Goal: Task Accomplishment & Management: Manage account settings

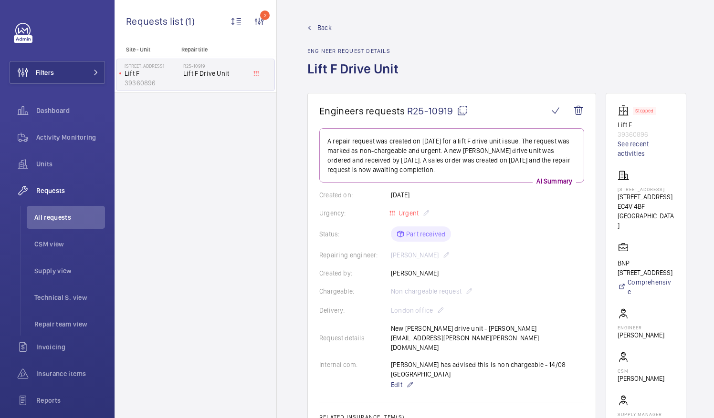
scroll to position [151, 0]
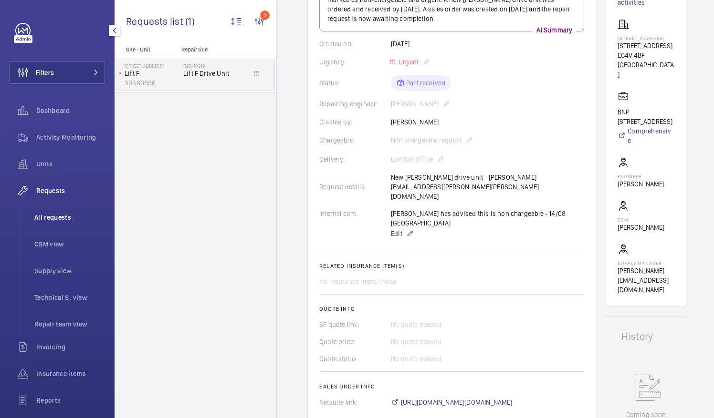
click at [54, 217] on span "All requests" at bounding box center [69, 218] width 71 height 10
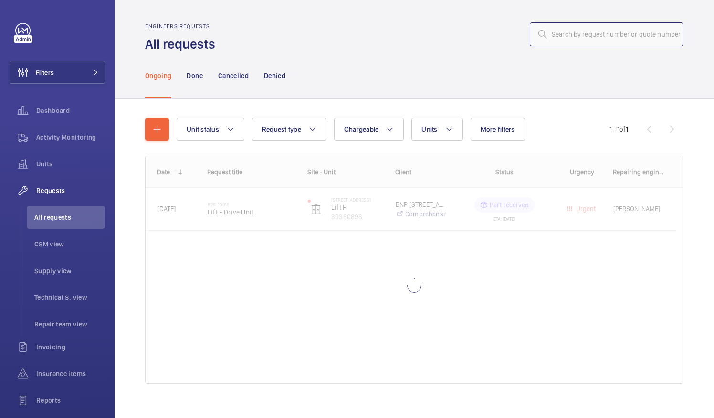
click at [546, 31] on input "text" at bounding box center [607, 34] width 154 height 24
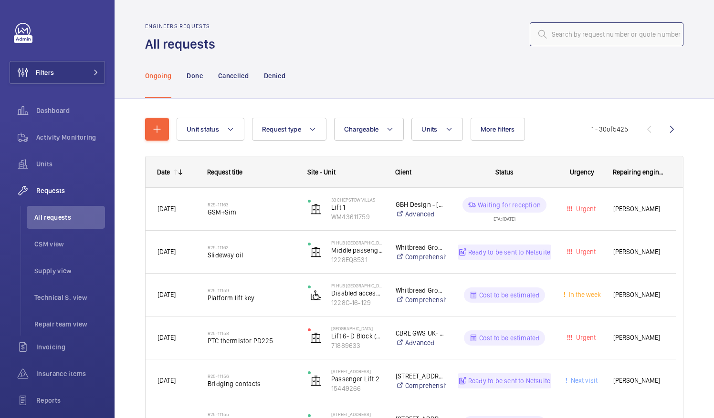
type input "V"
paste input "R25-09515"
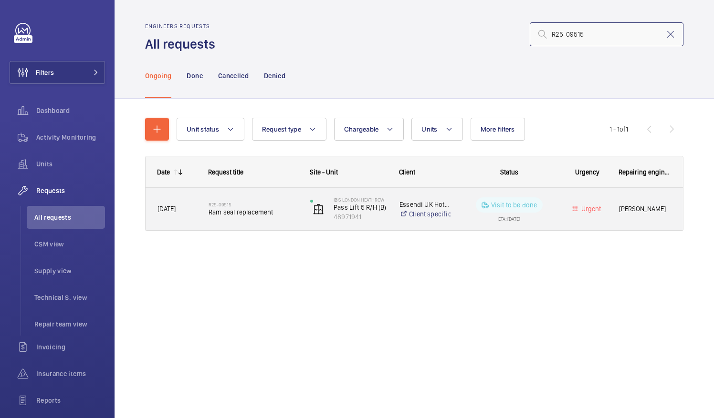
type input "R25-09515"
click at [227, 208] on span "Ram seal replacement" at bounding box center [252, 213] width 89 height 10
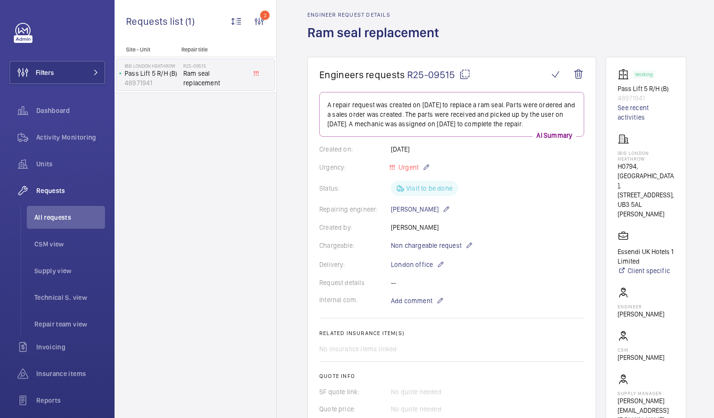
scroll to position [35, 0]
click at [463, 76] on mat-icon at bounding box center [464, 75] width 11 height 11
drag, startPoint x: 629, startPoint y: 153, endPoint x: 657, endPoint y: 157, distance: 29.0
click at [657, 157] on p "IBIS LONDON HEATHROW" at bounding box center [645, 157] width 57 height 11
drag, startPoint x: 657, startPoint y: 157, endPoint x: 643, endPoint y: 153, distance: 15.5
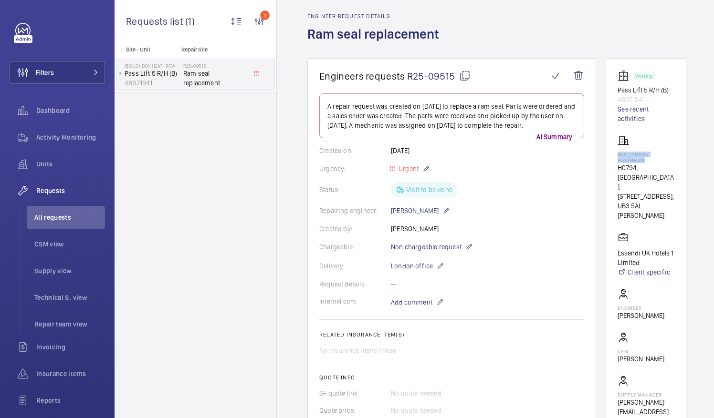
copy p "IBIS LONDON HEATHROW"
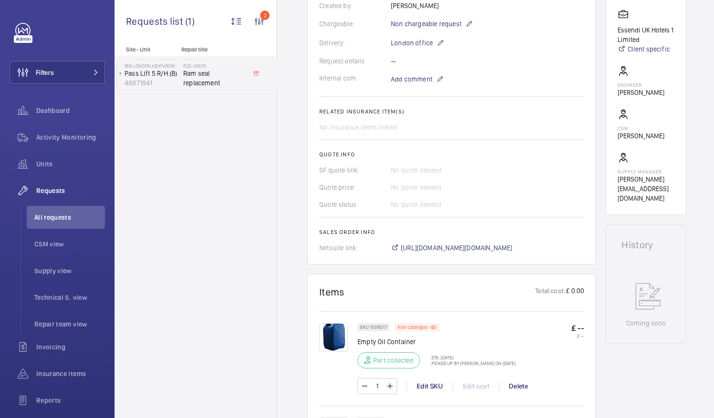
scroll to position [388, 0]
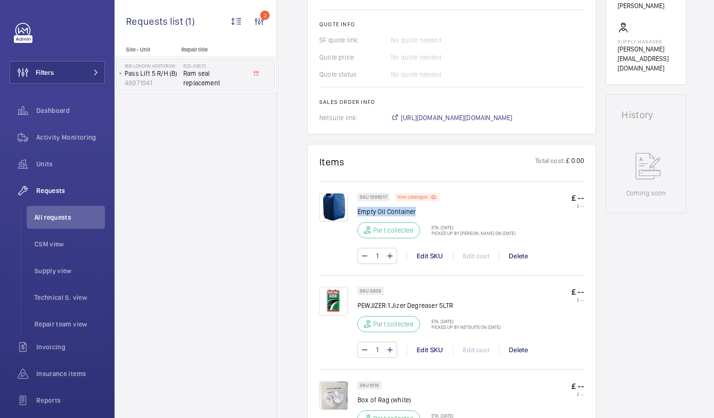
drag, startPoint x: 357, startPoint y: 209, endPoint x: 421, endPoint y: 214, distance: 63.6
click at [421, 214] on p "Empty Oil Container" at bounding box center [436, 212] width 158 height 10
drag, startPoint x: 421, startPoint y: 214, endPoint x: 387, endPoint y: 210, distance: 34.1
copy p "Empty Oil Container"
drag, startPoint x: 358, startPoint y: 302, endPoint x: 452, endPoint y: 302, distance: 94.5
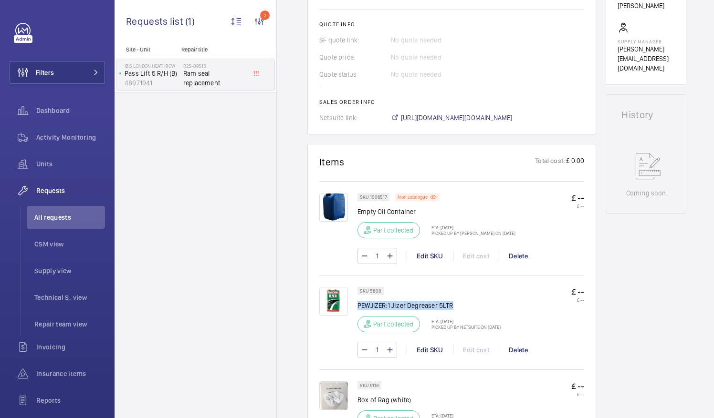
click at [452, 302] on p "PEWJIZER:1 Jizer Degreaser 5LTR" at bounding box center [428, 306] width 143 height 10
drag, startPoint x: 452, startPoint y: 302, endPoint x: 443, endPoint y: 303, distance: 9.6
copy p "PEWJIZER:1 Jizer Degreaser 5LTR"
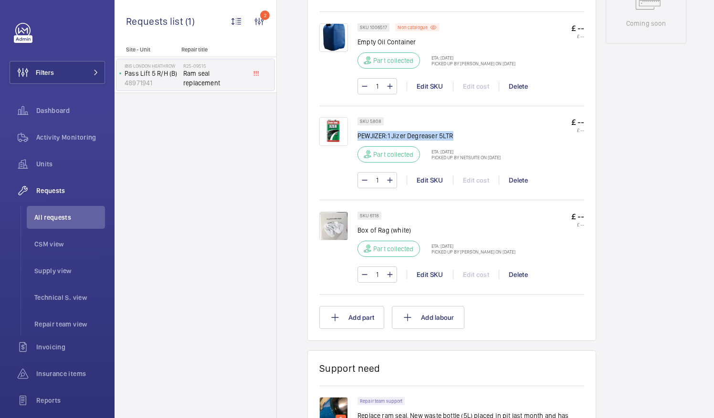
scroll to position [559, 0]
drag, startPoint x: 358, startPoint y: 226, endPoint x: 412, endPoint y: 228, distance: 54.4
click at [412, 228] on p "Box of Rag (white)" at bounding box center [436, 230] width 158 height 10
drag, startPoint x: 412, startPoint y: 228, endPoint x: 403, endPoint y: 228, distance: 9.1
copy p "Box of Rag (white)"
